Goal: Find specific page/section: Find specific page/section

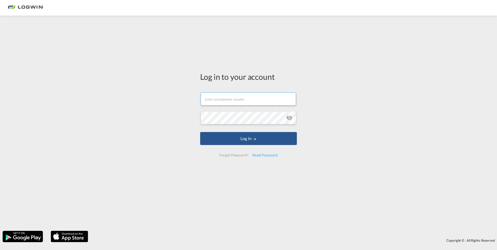
click at [226, 94] on input "text" at bounding box center [248, 98] width 95 height 13
type input "[PERSON_NAME][EMAIL_ADDRESS][DOMAIN_NAME]"
click at [200, 132] on button "Log In" at bounding box center [248, 138] width 97 height 13
